Goal: Information Seeking & Learning: Learn about a topic

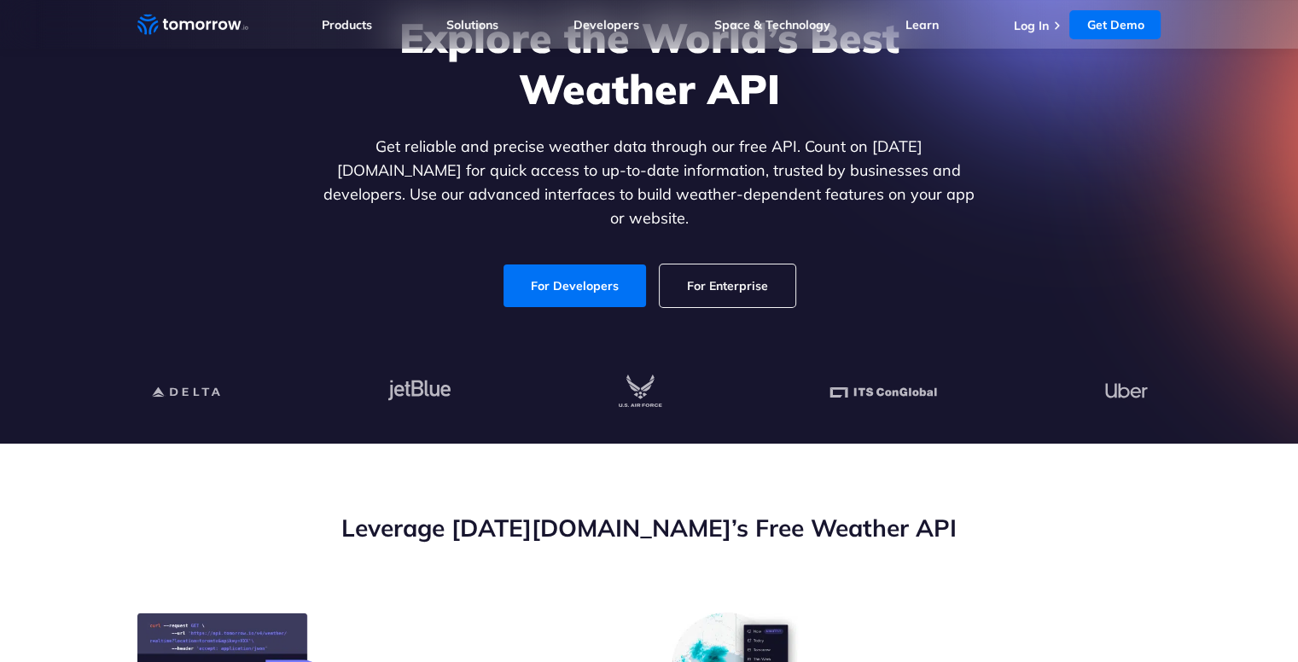
click at [614, 271] on link "For Developers" at bounding box center [574, 286] width 143 height 43
